Goal: Transaction & Acquisition: Book appointment/travel/reservation

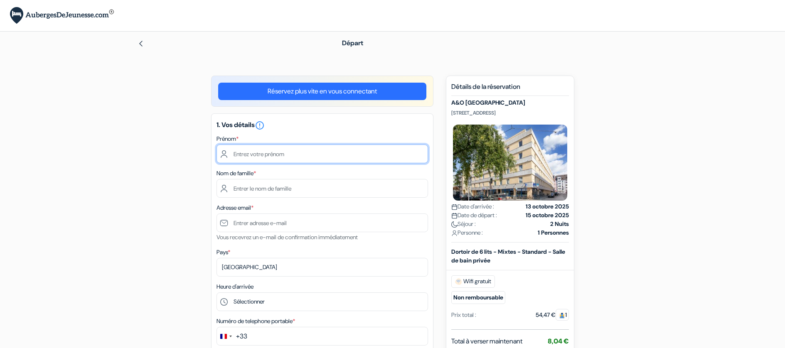
click at [264, 154] on input "text" at bounding box center [321, 154] width 211 height 19
type input "[PERSON_NAME]"
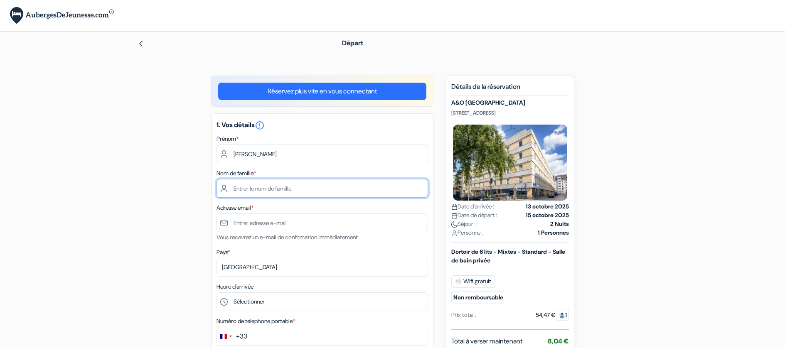
type input "Maestro"
type input "[EMAIL_ADDRESS][DOMAIN_NAME]"
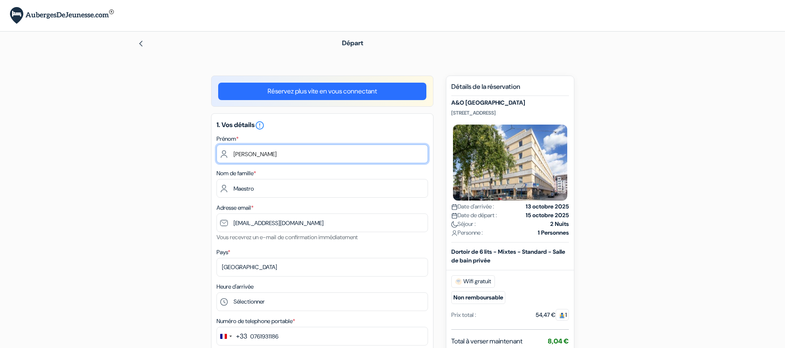
scroll to position [92, 0]
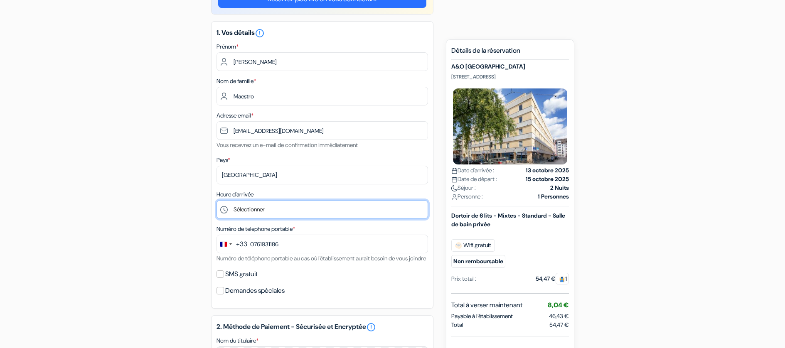
click at [250, 209] on select "Sélectionner 1:00 2:00 3:00 4:00 5:00 6:00 7:00 8:00 9:00 10:00 11:00 12:00 13:…" at bounding box center [321, 209] width 211 height 19
type input "7 61 93 11 86"
click at [248, 209] on select "Sélectionner 1:00 2:00 3:00 4:00 5:00 6:00 7:00 8:00 9:00 10:00 11:00 12:00 13:…" at bounding box center [321, 209] width 211 height 19
select select "16"
click at [216, 200] on select "Sélectionner 1:00 2:00 3:00 4:00 5:00 6:00 7:00 8:00 9:00 10:00 11:00 12:00 13:…" at bounding box center [321, 209] width 211 height 19
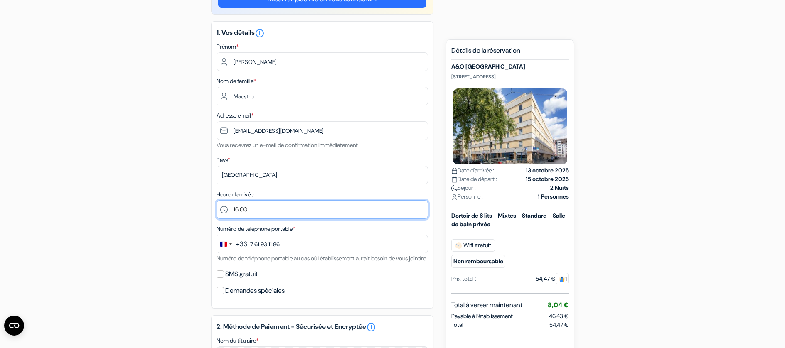
scroll to position [136, 0]
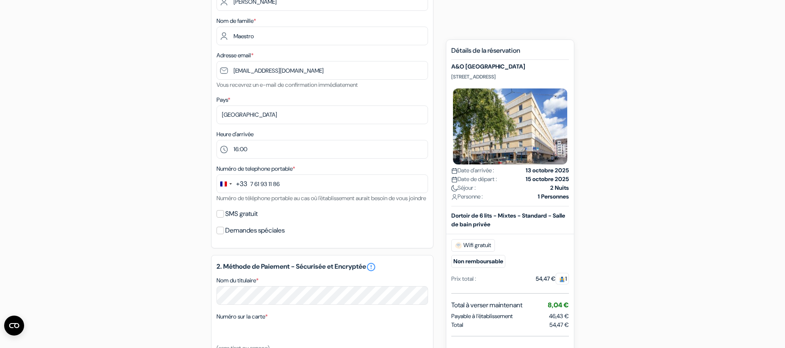
click at [210, 208] on div "add_box A&O [GEOGRAPHIC_DATA] [STREET_ADDRESS] Détails de l'établissement X don…" at bounding box center [392, 263] width 548 height 680
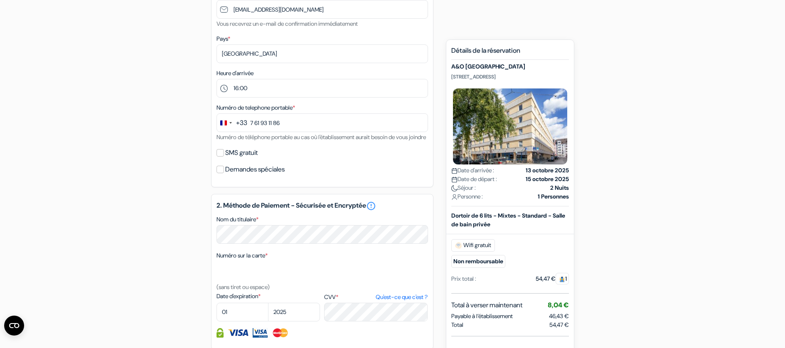
scroll to position [293, 0]
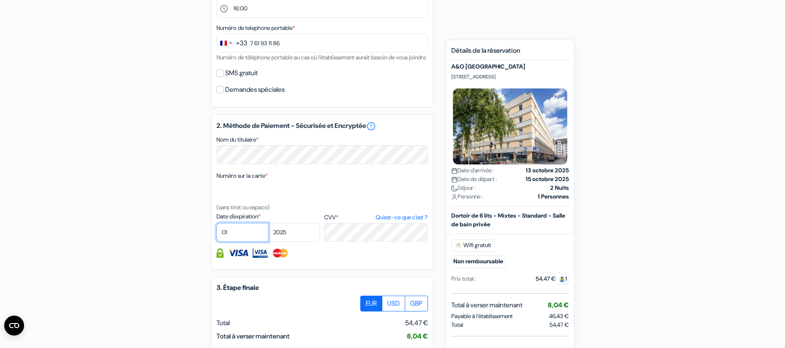
select select "04"
select select "2028"
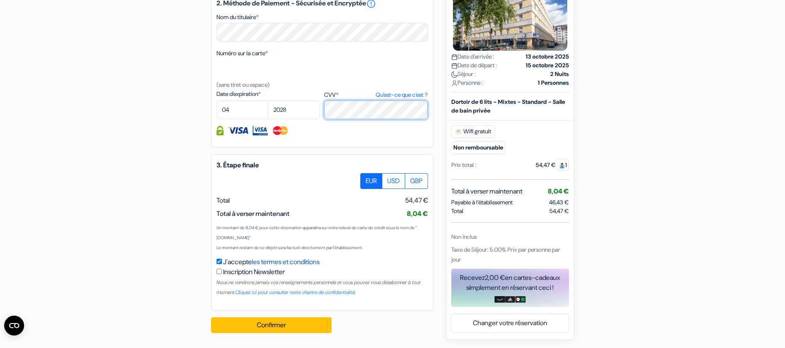
scroll to position [426, 0]
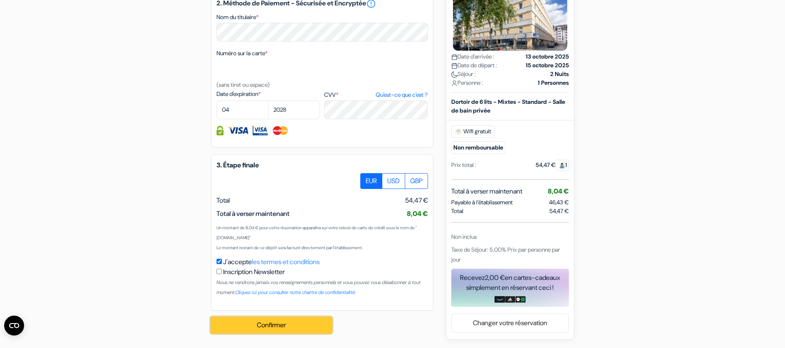
click at [296, 321] on button "Confirmer Loading..." at bounding box center [271, 325] width 120 height 16
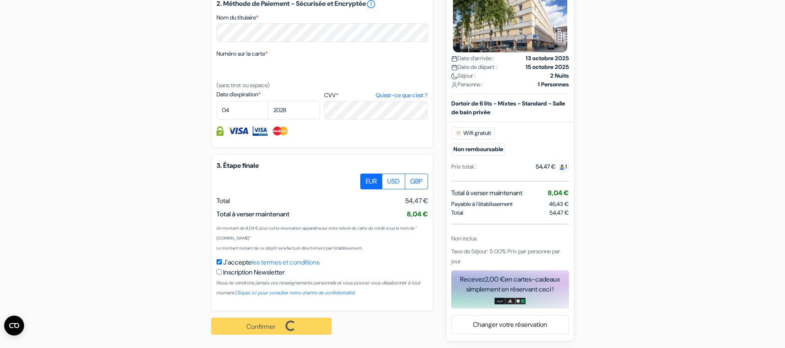
scroll to position [427, 0]
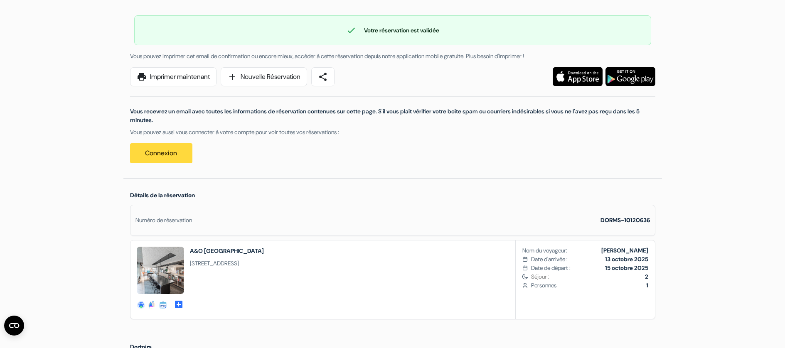
scroll to position [53, 0]
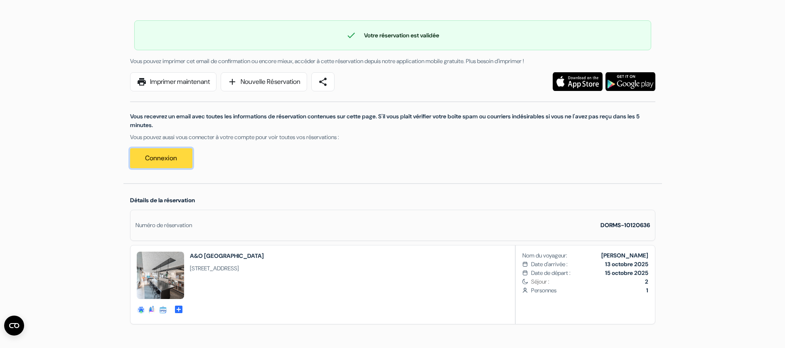
click at [163, 155] on link "Connexion" at bounding box center [161, 158] width 62 height 20
